Goal: Find contact information: Find contact information

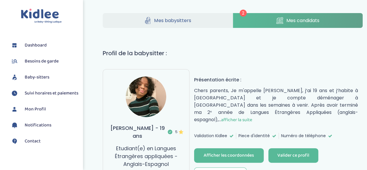
click at [268, 21] on link "Mes candidats" at bounding box center [298, 20] width 130 height 15
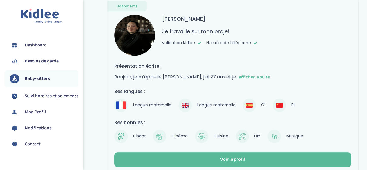
scroll to position [243, 0]
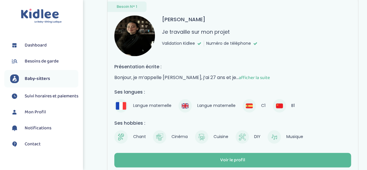
click at [146, 28] on img at bounding box center [134, 35] width 41 height 41
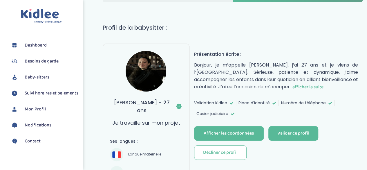
click at [150, 81] on img at bounding box center [146, 71] width 41 height 41
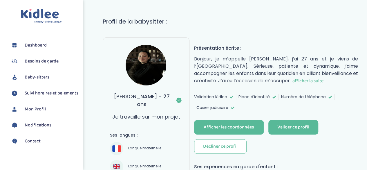
scroll to position [31, 0]
drag, startPoint x: 197, startPoint y: 105, endPoint x: 231, endPoint y: 105, distance: 34.8
click at [231, 105] on div "Casier judiciaire" at bounding box center [215, 108] width 43 height 6
click at [263, 105] on div "Validation Kidlee Piece d'identité Numéro de téléphone Casier judiciaire" at bounding box center [276, 102] width 164 height 17
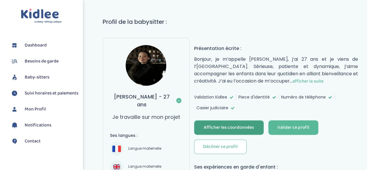
click at [234, 125] on div "Afficher les coordonnées" at bounding box center [229, 127] width 50 height 7
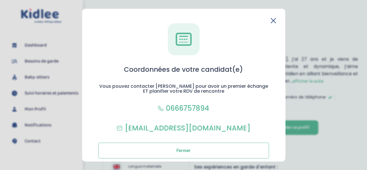
click at [272, 19] on icon at bounding box center [272, 20] width 5 height 5
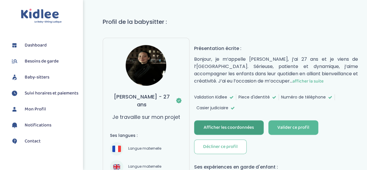
scroll to position [0, 0]
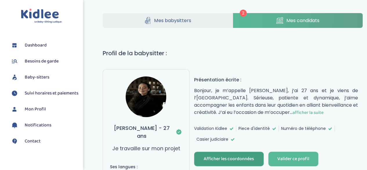
click at [303, 20] on span "Mes candidats" at bounding box center [302, 20] width 33 height 7
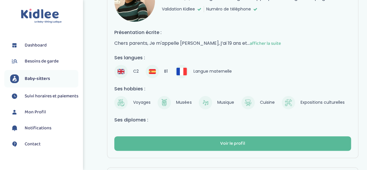
scroll to position [75, 0]
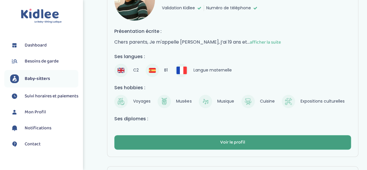
click at [231, 144] on button "Voir le profil" at bounding box center [232, 142] width 237 height 14
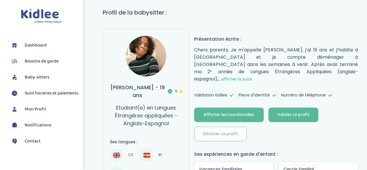
scroll to position [43, 0]
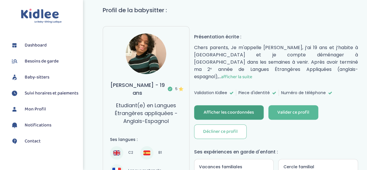
click at [223, 109] on div "Afficher les coordonnées" at bounding box center [229, 112] width 50 height 7
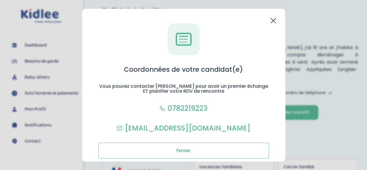
click at [271, 19] on icon at bounding box center [273, 20] width 5 height 5
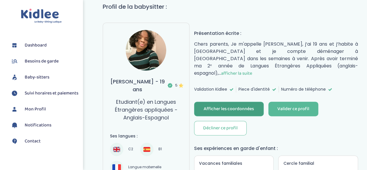
scroll to position [0, 0]
